Goal: Communication & Community: Ask a question

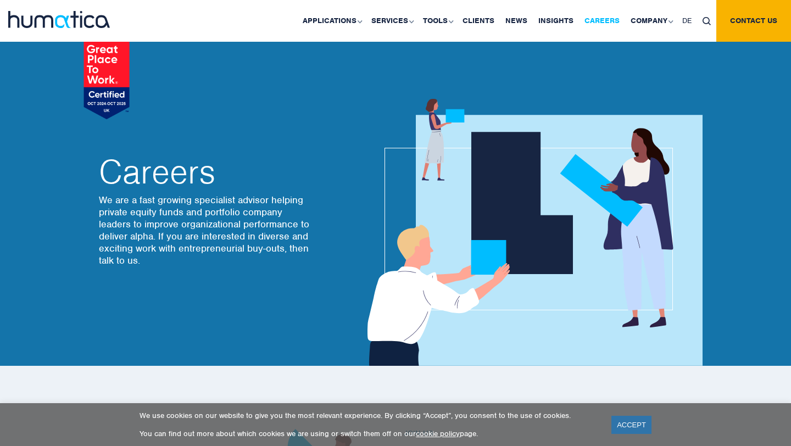
click at [613, 22] on link "Careers" at bounding box center [602, 21] width 46 height 42
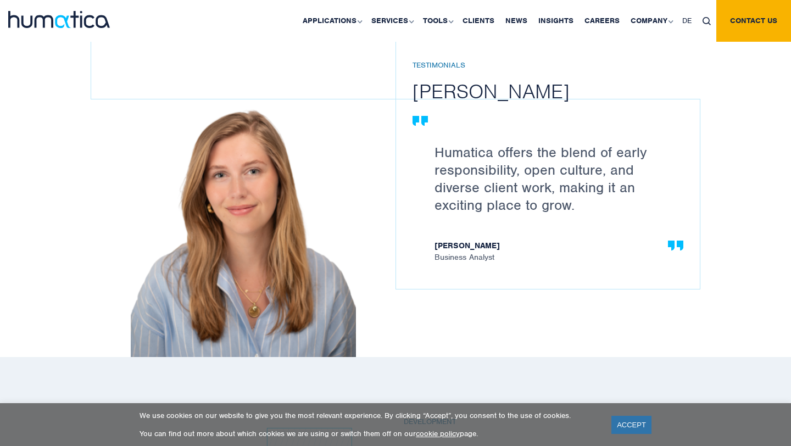
scroll to position [1561, 0]
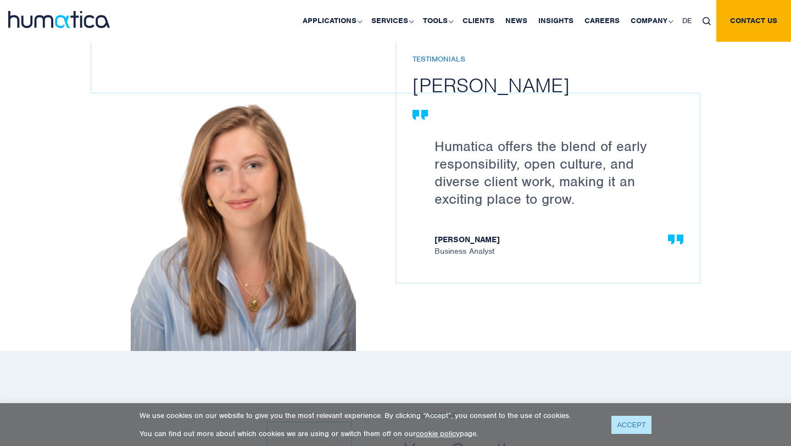
click at [626, 430] on link "ACCEPT" at bounding box center [631, 425] width 40 height 18
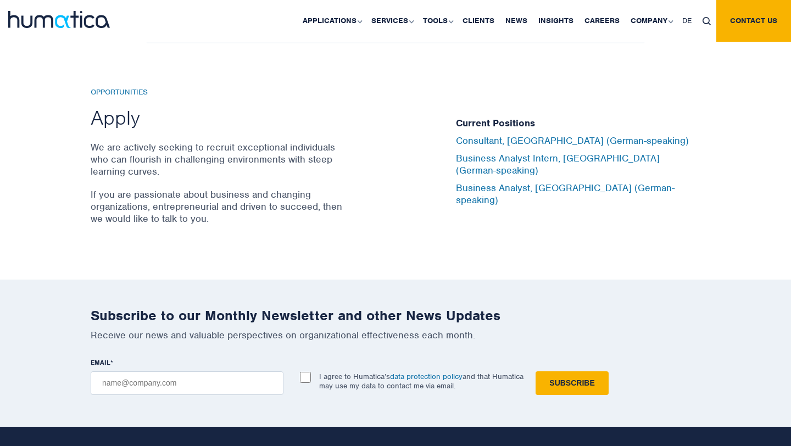
scroll to position [3619, 0]
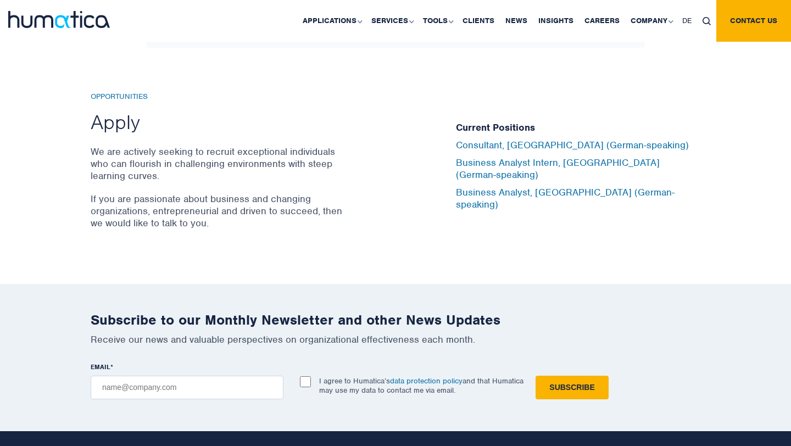
click at [533, 230] on div "Current Positions Consultant, Munich (German-speaking) Business Analyst Intern,…" at bounding box center [578, 166] width 244 height 148
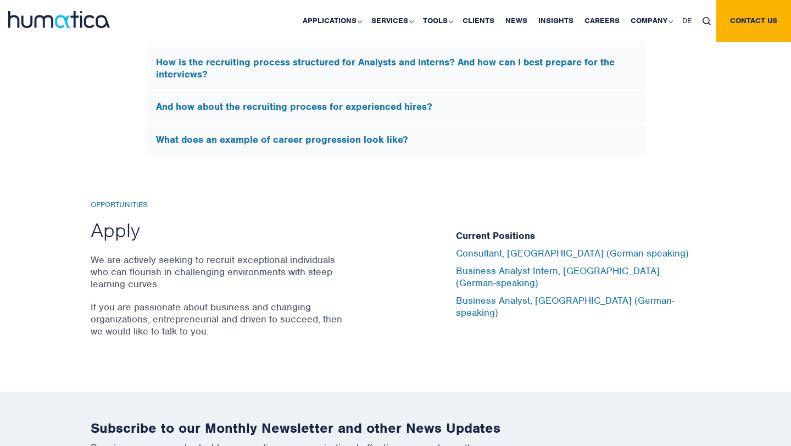
scroll to position [3481, 0]
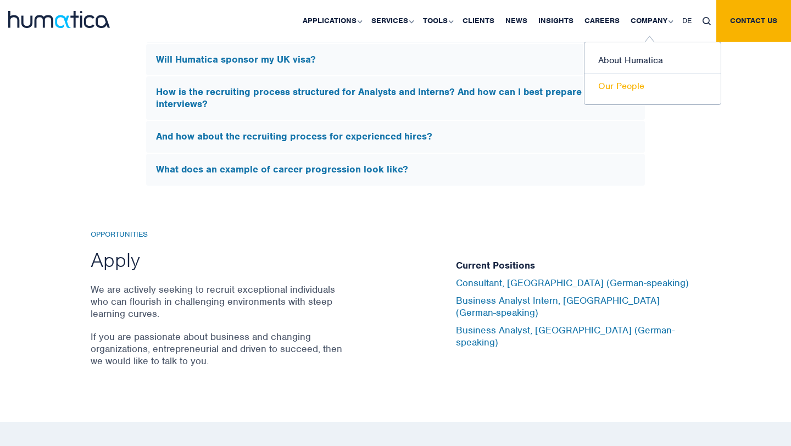
click at [630, 87] on link "Our People" at bounding box center [652, 86] width 136 height 25
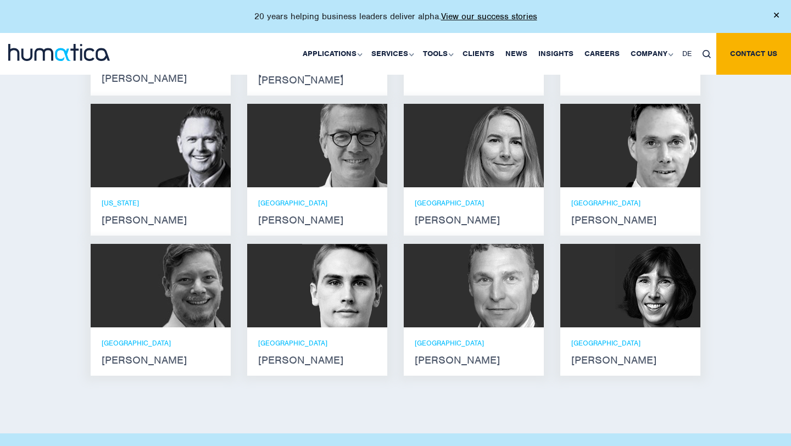
scroll to position [821, 0]
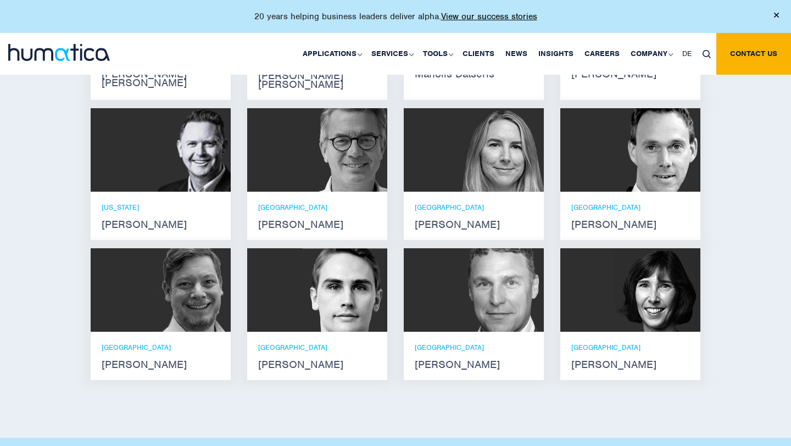
click at [434, 203] on p "LONDON" at bounding box center [474, 207] width 118 height 9
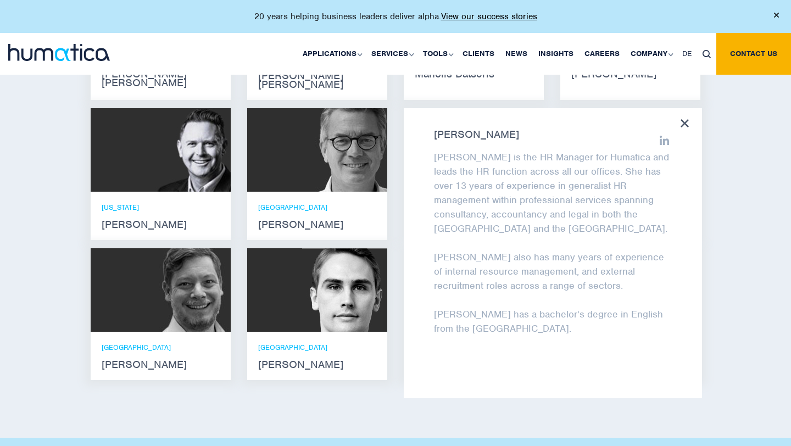
click at [461, 130] on strong "Zoë Fox" at bounding box center [553, 134] width 238 height 9
click at [463, 130] on strong "Zoë Fox" at bounding box center [553, 134] width 238 height 9
click at [681, 119] on icon at bounding box center [685, 123] width 8 height 8
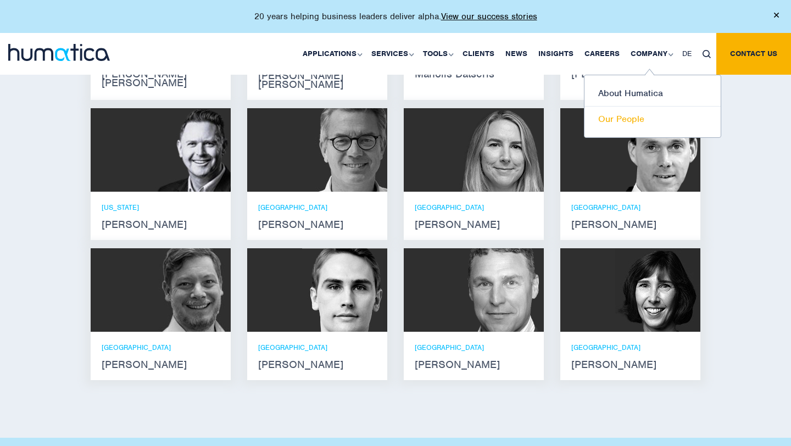
click at [632, 115] on link "Our People" at bounding box center [652, 119] width 136 height 25
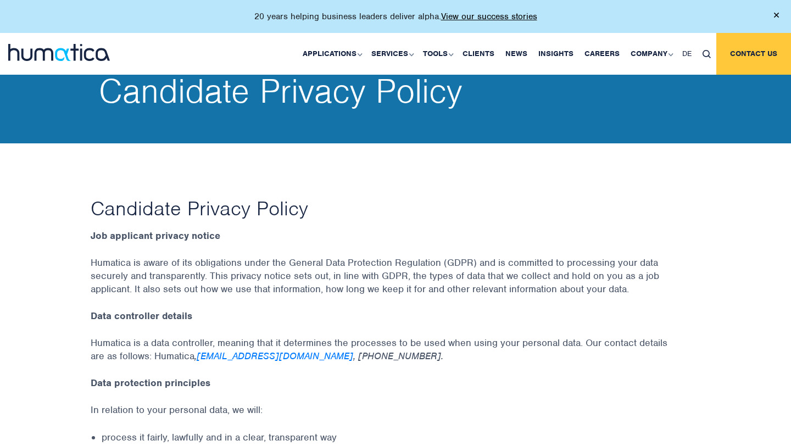
click at [742, 63] on link "Contact us" at bounding box center [753, 54] width 75 height 42
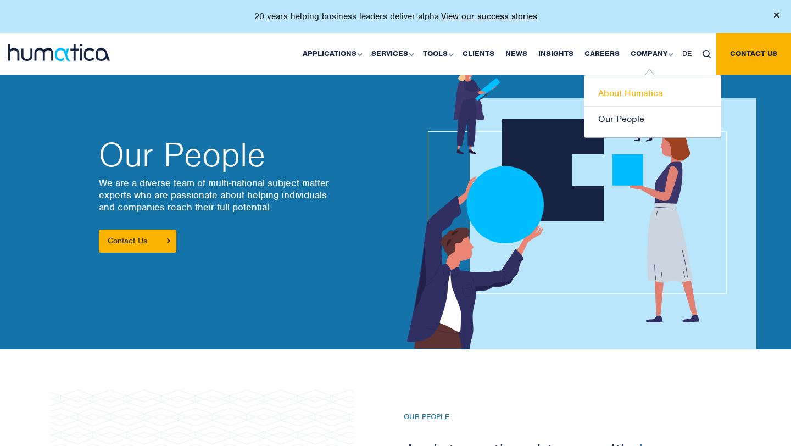
click at [650, 84] on link "About Humatica" at bounding box center [652, 94] width 136 height 26
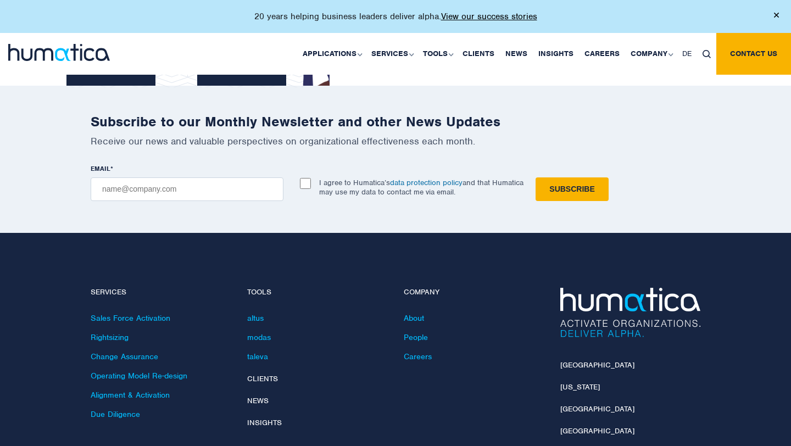
scroll to position [2618, 0]
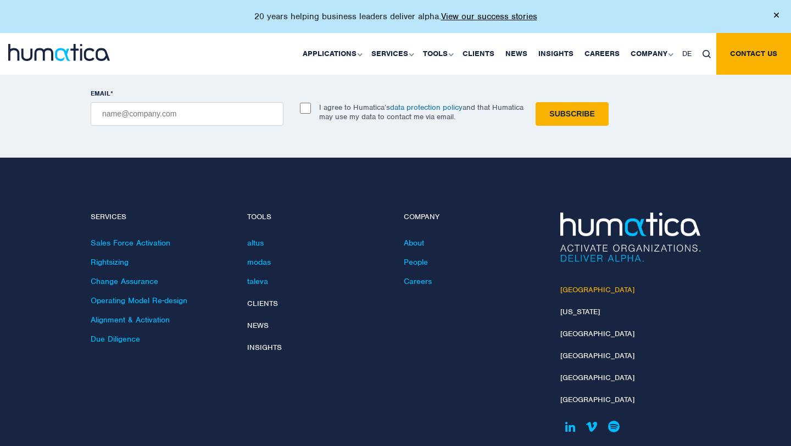
click at [577, 285] on link "[GEOGRAPHIC_DATA]" at bounding box center [597, 289] width 74 height 9
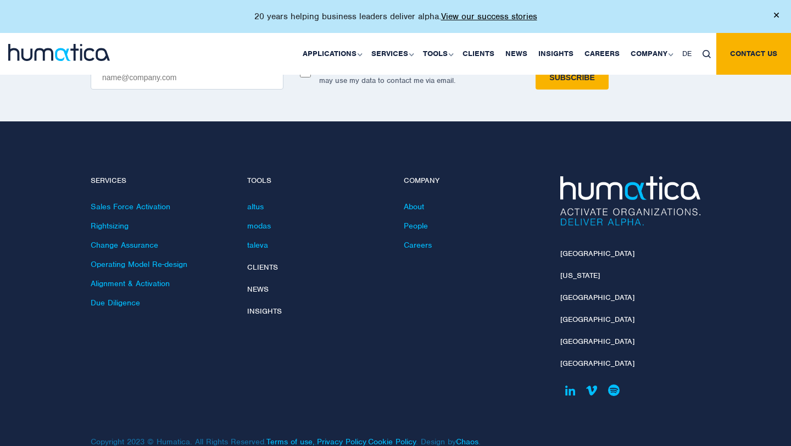
scroll to position [1456, 0]
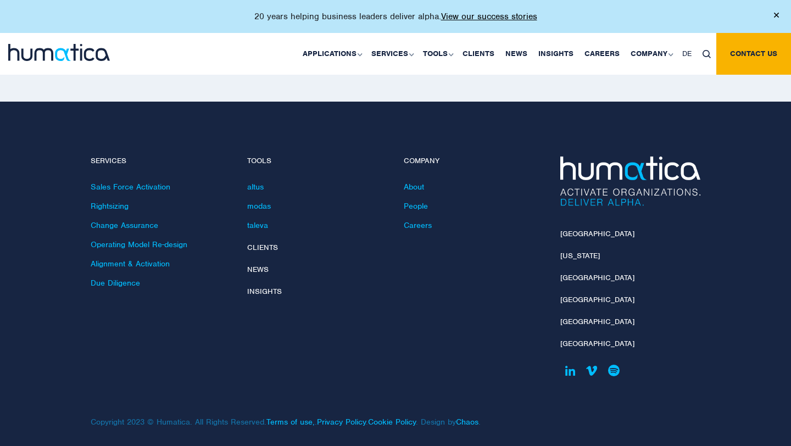
click at [413, 228] on li "Careers" at bounding box center [474, 229] width 140 height 19
click at [416, 226] on li "Careers" at bounding box center [474, 229] width 140 height 19
click at [416, 221] on link "Careers" at bounding box center [418, 225] width 28 height 10
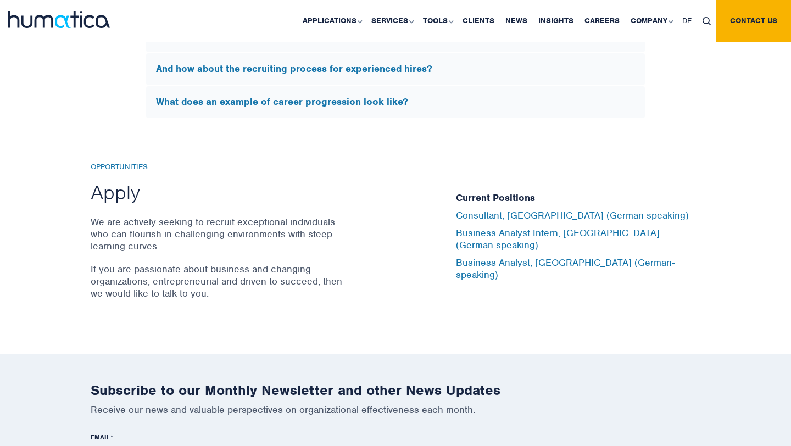
scroll to position [3946, 0]
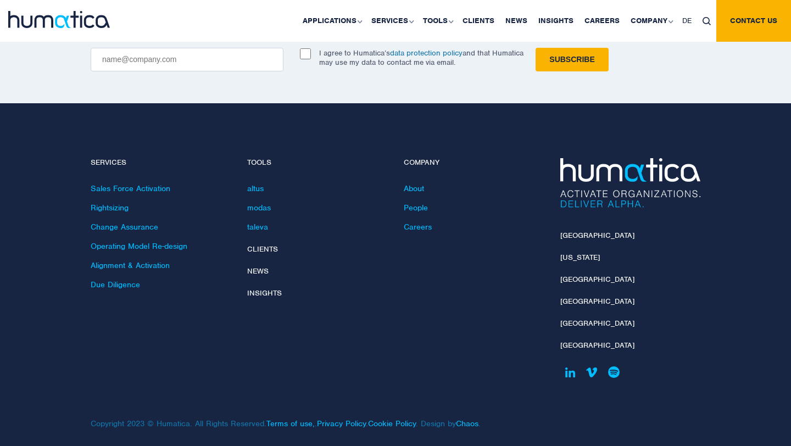
click at [420, 205] on li "People" at bounding box center [474, 212] width 140 height 19
click at [419, 203] on link "People" at bounding box center [416, 208] width 24 height 10
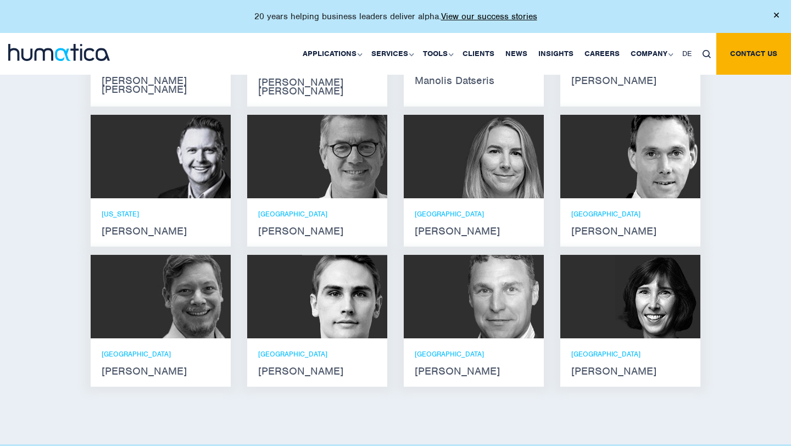
scroll to position [805, 0]
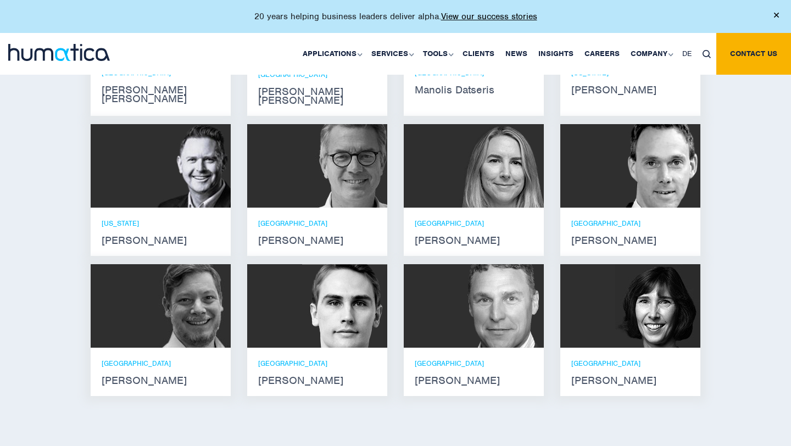
click at [444, 219] on p "[GEOGRAPHIC_DATA]" at bounding box center [474, 223] width 118 height 9
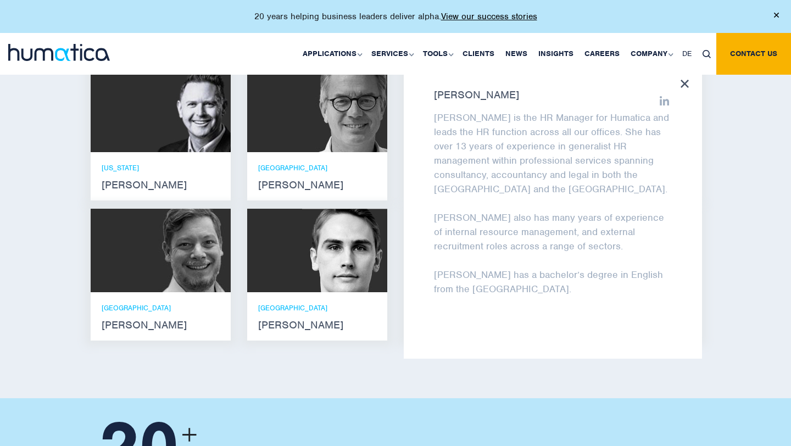
scroll to position [842, 0]
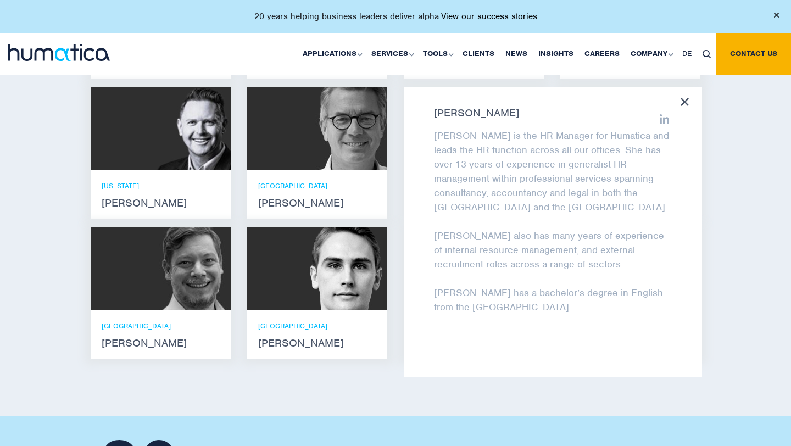
click at [662, 114] on icon at bounding box center [665, 119] width 10 height 10
click at [12, 227] on div "Meet our leadership team Andros Payne He holds degrees in Electrical and Mechan…" at bounding box center [395, 132] width 791 height 568
click at [339, 227] on img at bounding box center [344, 268] width 85 height 83
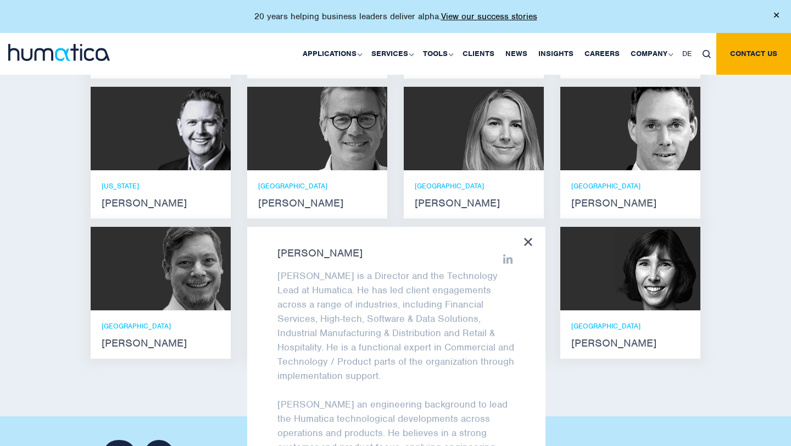
click at [57, 211] on div "Meet our leadership team Andros Payne He holds degrees in Electrical and Mechan…" at bounding box center [395, 132] width 791 height 568
click at [531, 238] on icon at bounding box center [528, 242] width 8 height 8
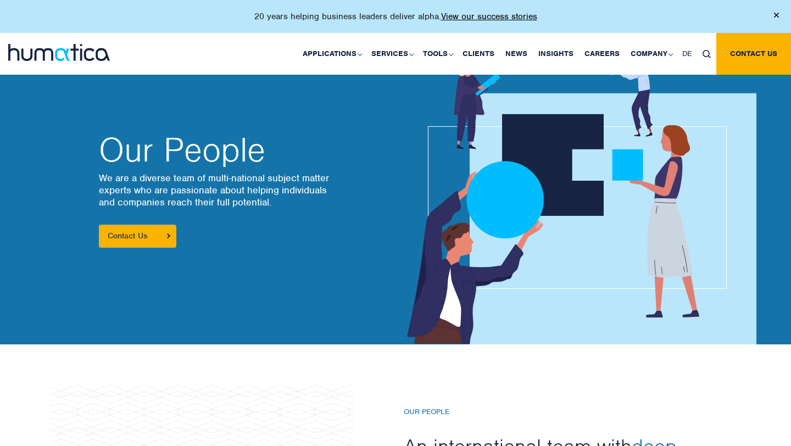
scroll to position [0, 0]
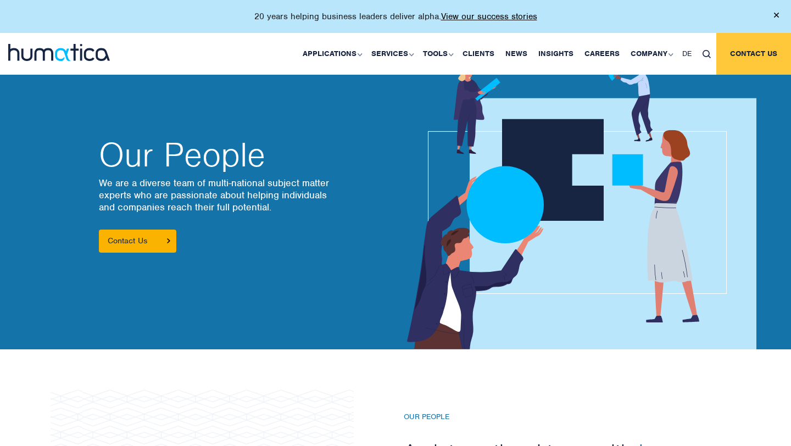
click at [728, 54] on link "Contact us" at bounding box center [753, 54] width 75 height 42
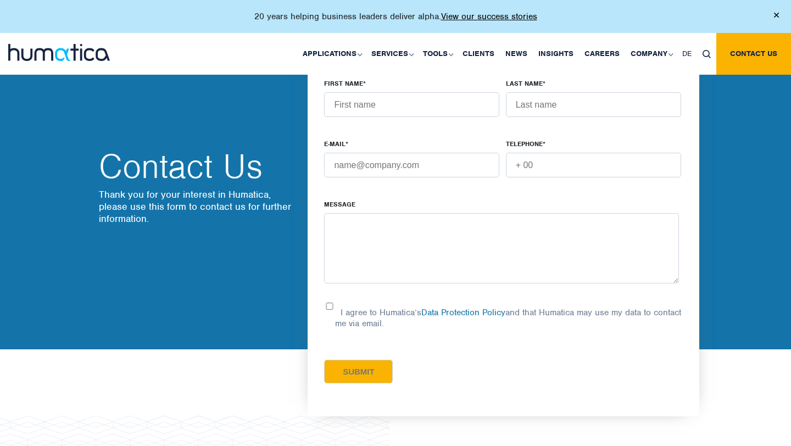
click at [460, 103] on input "FIRST NAME *" at bounding box center [411, 104] width 175 height 25
type input "[PERSON_NAME]"
type input "Dubey"
type input "+447795678646"
click at [443, 171] on input "E-MAIL *" at bounding box center [411, 165] width 175 height 25
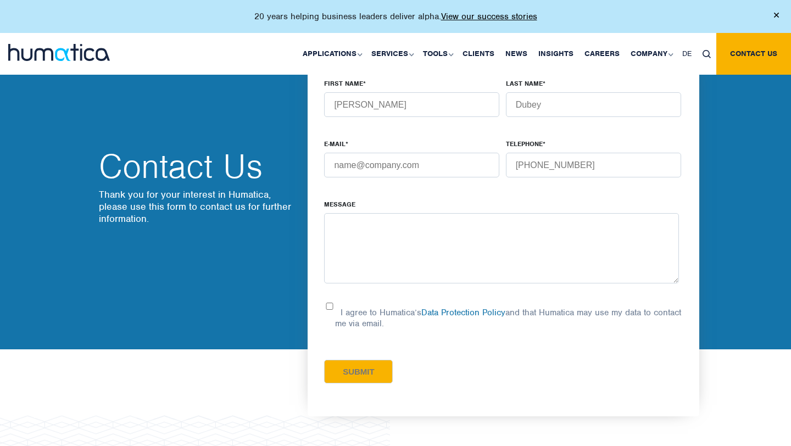
type input "rish.dubey55@gmail.com"
click at [431, 240] on textarea "Message" at bounding box center [501, 248] width 355 height 70
click at [475, 249] on textarea "Message" at bounding box center [501, 248] width 355 height 70
click at [459, 109] on input "FIRST NAME *" at bounding box center [411, 104] width 175 height 25
type input "[PERSON_NAME]"
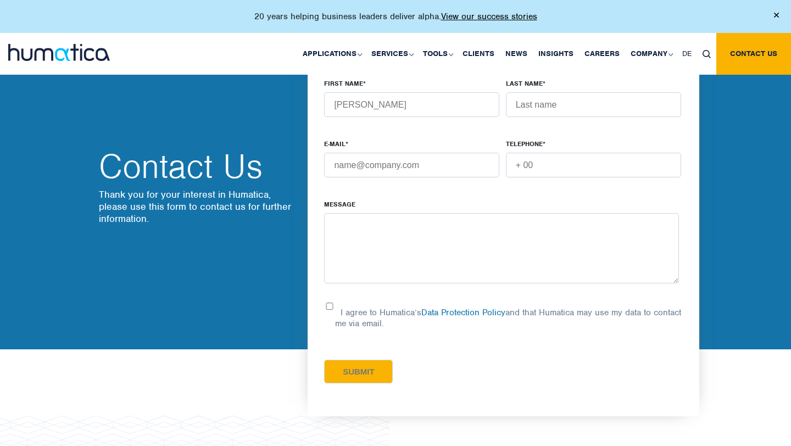
type input "Dubey"
type input "[PHONE_NUMBER]"
click at [446, 163] on input "E-MAIL *" at bounding box center [411, 165] width 175 height 25
type input "[PERSON_NAME][EMAIL_ADDRESS][DOMAIN_NAME]"
click at [405, 252] on textarea "Message" at bounding box center [501, 248] width 355 height 70
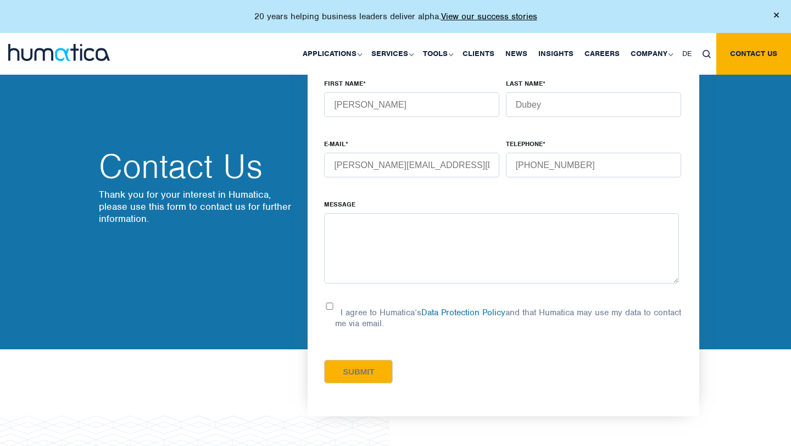
paste textarea "My name is [PERSON_NAME] and I am very interested in exploring entry-level Busi…"
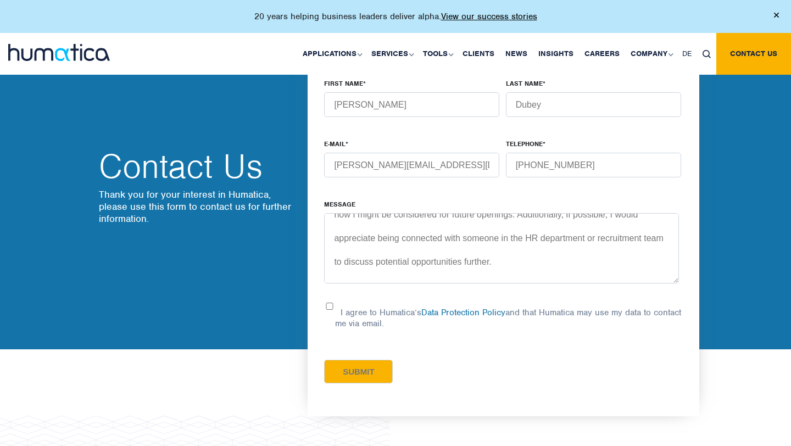
scroll to position [307, 0]
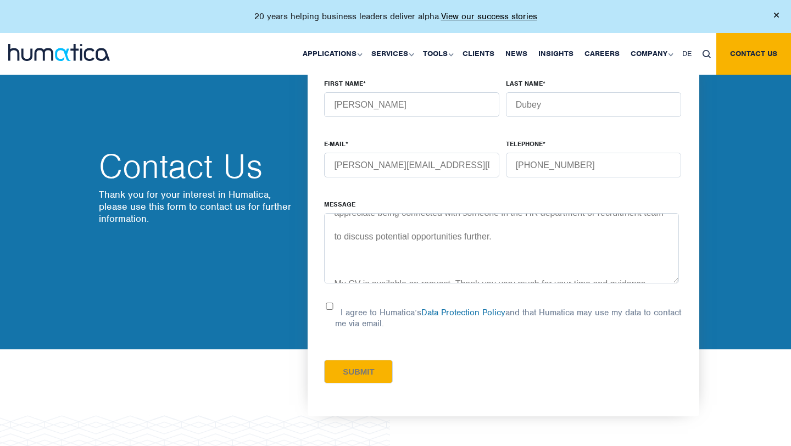
click at [361, 231] on textarea "My name is [PERSON_NAME] and I am very interested in exploring entry-level Busi…" at bounding box center [501, 248] width 355 height 70
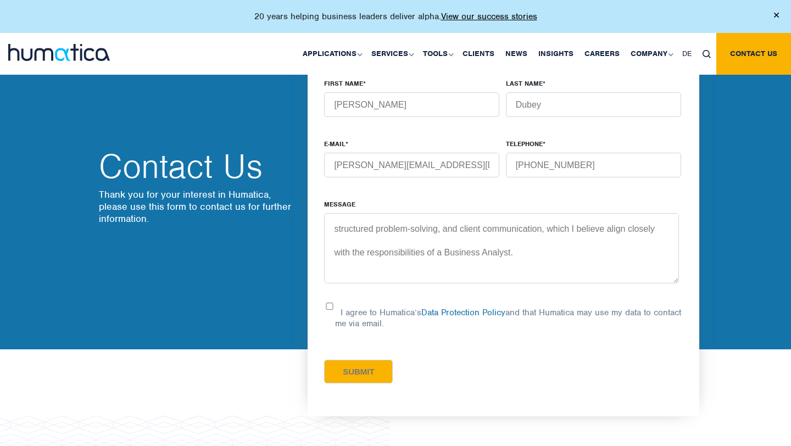
scroll to position [167, 0]
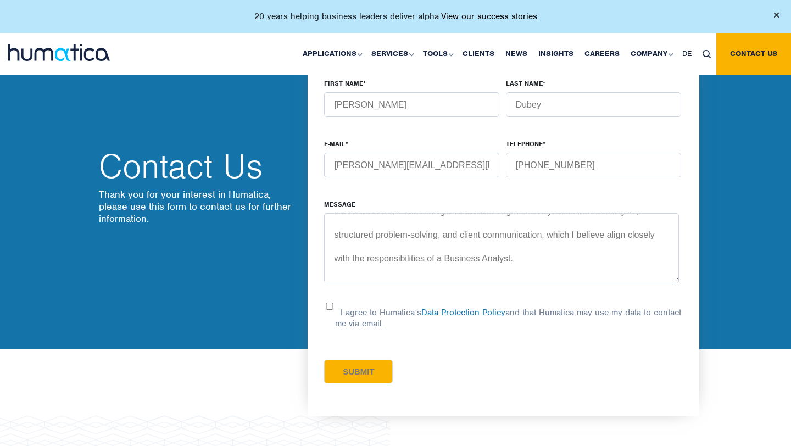
click at [339, 255] on textarea "My name is [PERSON_NAME] and I am very interested in exploring entry-level Busi…" at bounding box center [501, 248] width 355 height 70
type textarea "My name is [PERSON_NAME] and I am very interested in exploring entry-level Busi…"
click at [332, 307] on input "I agree to Humatica’s Data Protection Policy and that Humatica may use my data …" at bounding box center [329, 306] width 11 height 7
checkbox input "true"
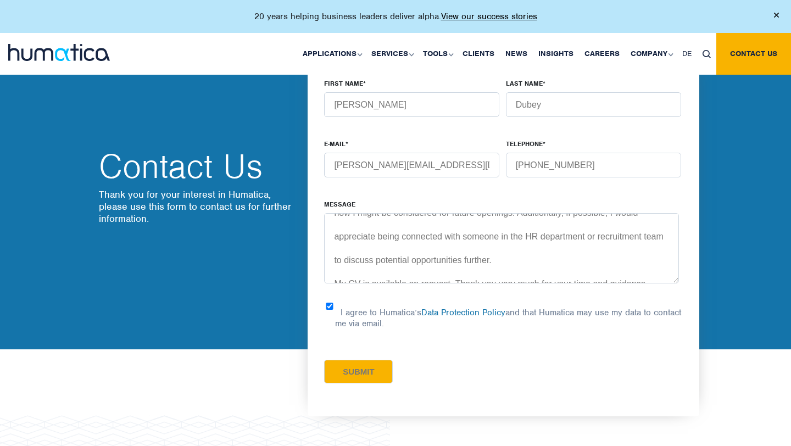
click at [369, 365] on input "Submit" at bounding box center [358, 372] width 69 height 24
